Goal: Navigation & Orientation: Understand site structure

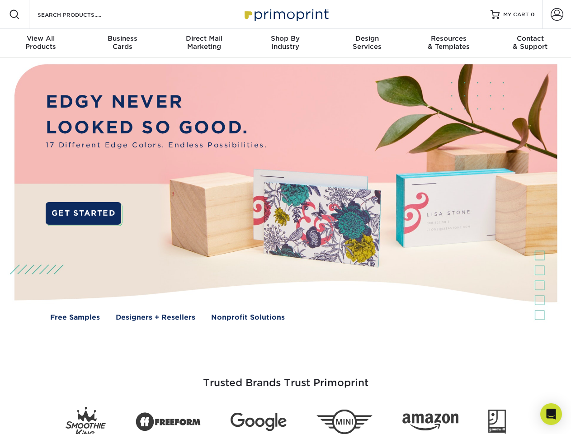
click at [285, 217] on img at bounding box center [285, 199] width 565 height 282
click at [14, 14] on span at bounding box center [14, 14] width 11 height 11
click at [556, 14] on span at bounding box center [557, 14] width 13 height 13
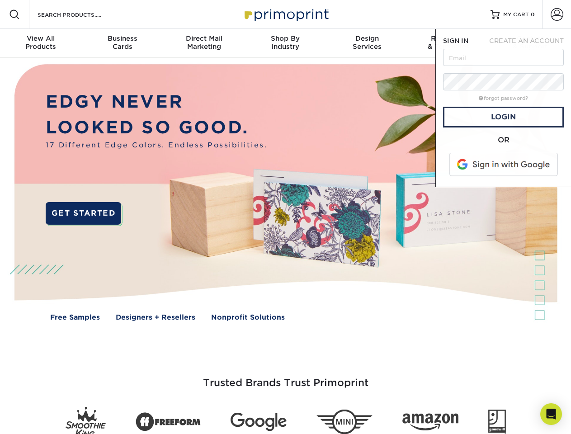
click at [41, 43] on div "View All Products" at bounding box center [40, 42] width 81 height 16
click at [122, 43] on div "Business Cards" at bounding box center [121, 42] width 81 height 16
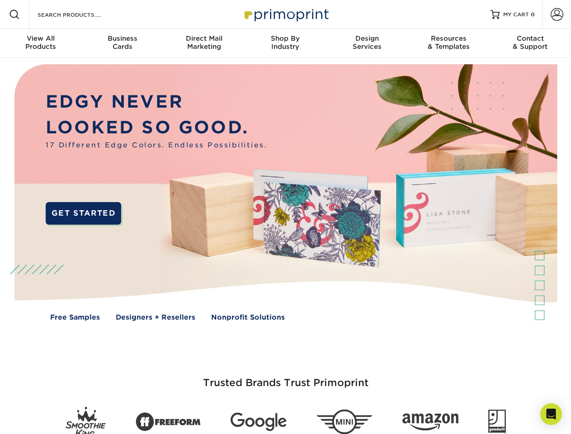
click at [204, 43] on div "Direct Mail Marketing" at bounding box center [203, 42] width 81 height 16
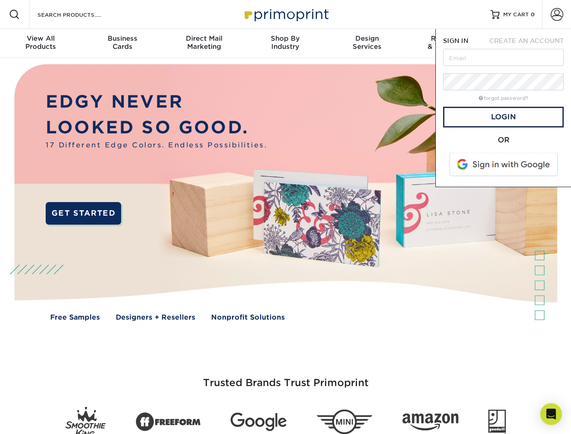
click at [285, 43] on div "Shop By Industry" at bounding box center [285, 42] width 81 height 16
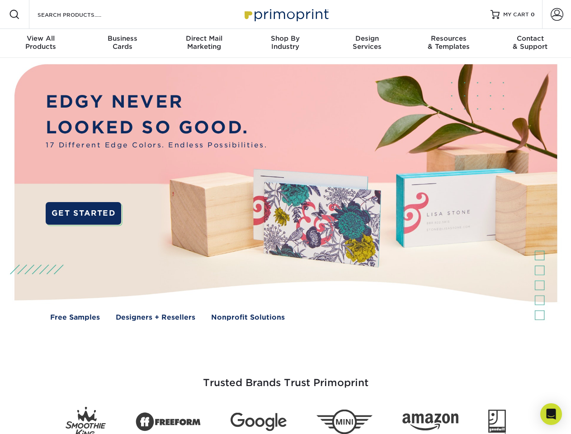
click at [367, 43] on div "Design Services" at bounding box center [366, 42] width 81 height 16
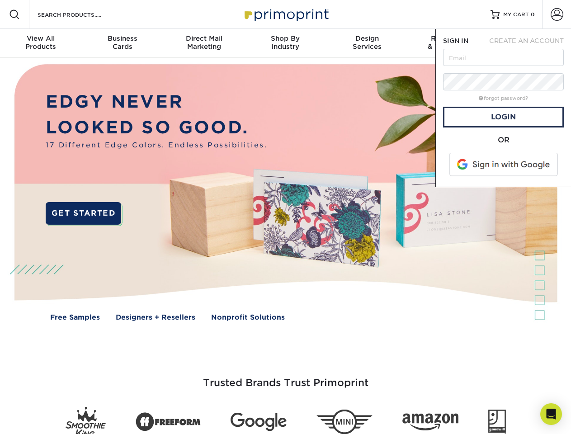
click at [448, 43] on span "SIGN IN" at bounding box center [455, 40] width 25 height 7
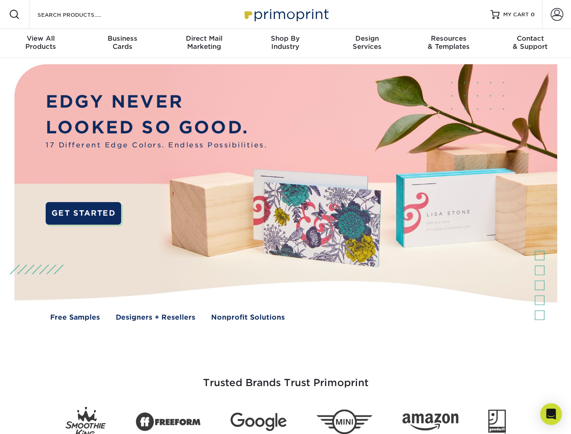
click at [530, 43] on div "Contact & Support" at bounding box center [530, 42] width 81 height 16
